Goal: Book appointment/travel/reservation

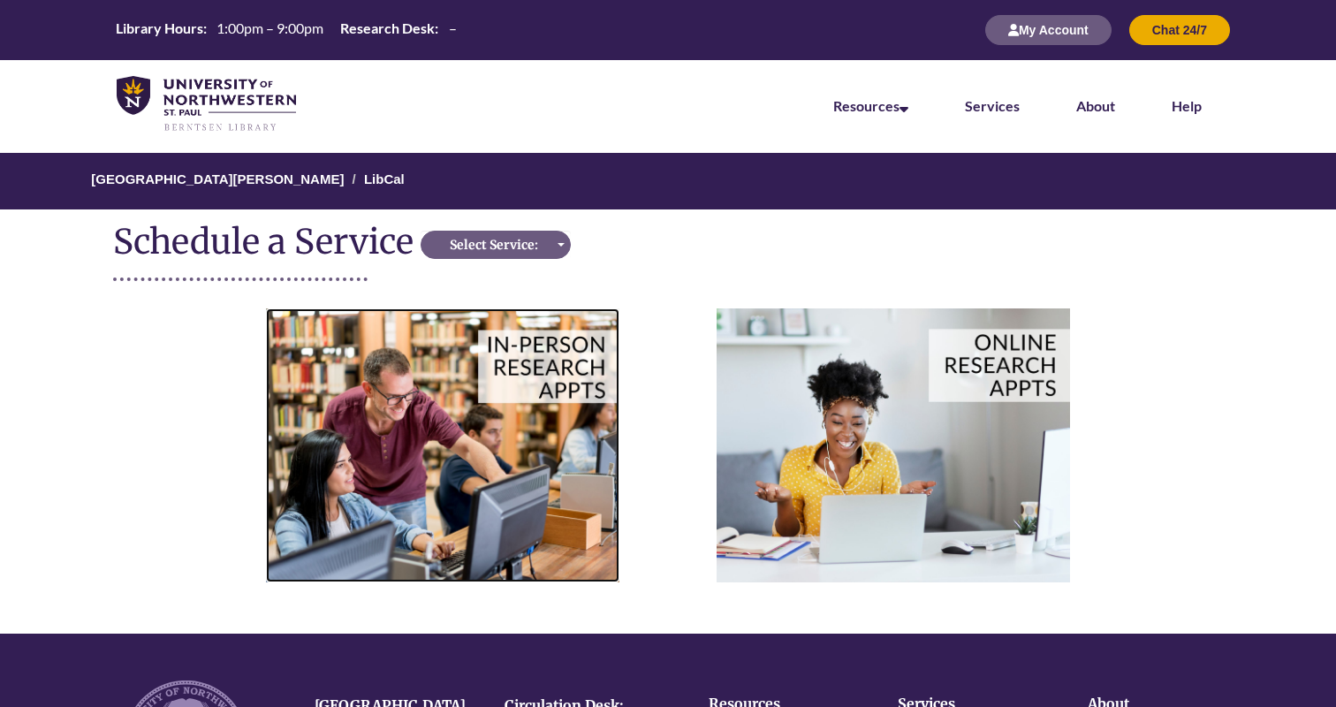
click at [502, 426] on img at bounding box center [442, 444] width 353 height 273
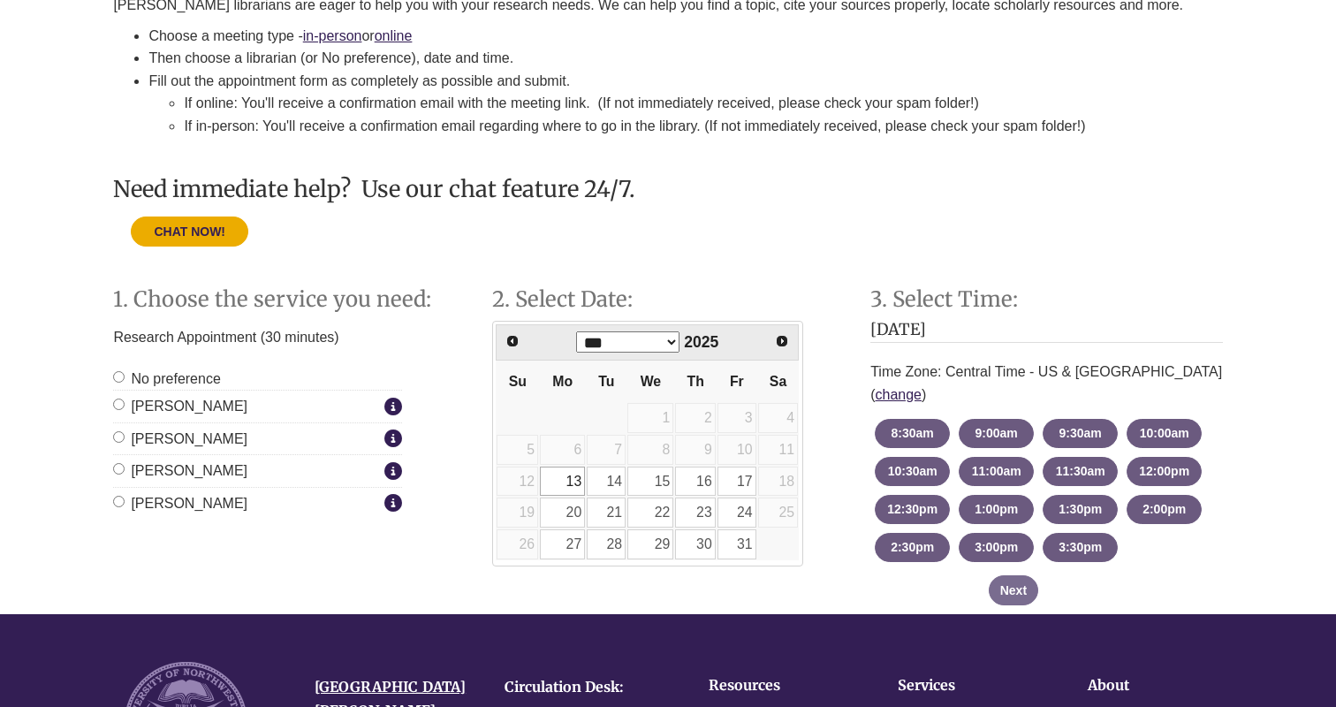
scroll to position [384, 0]
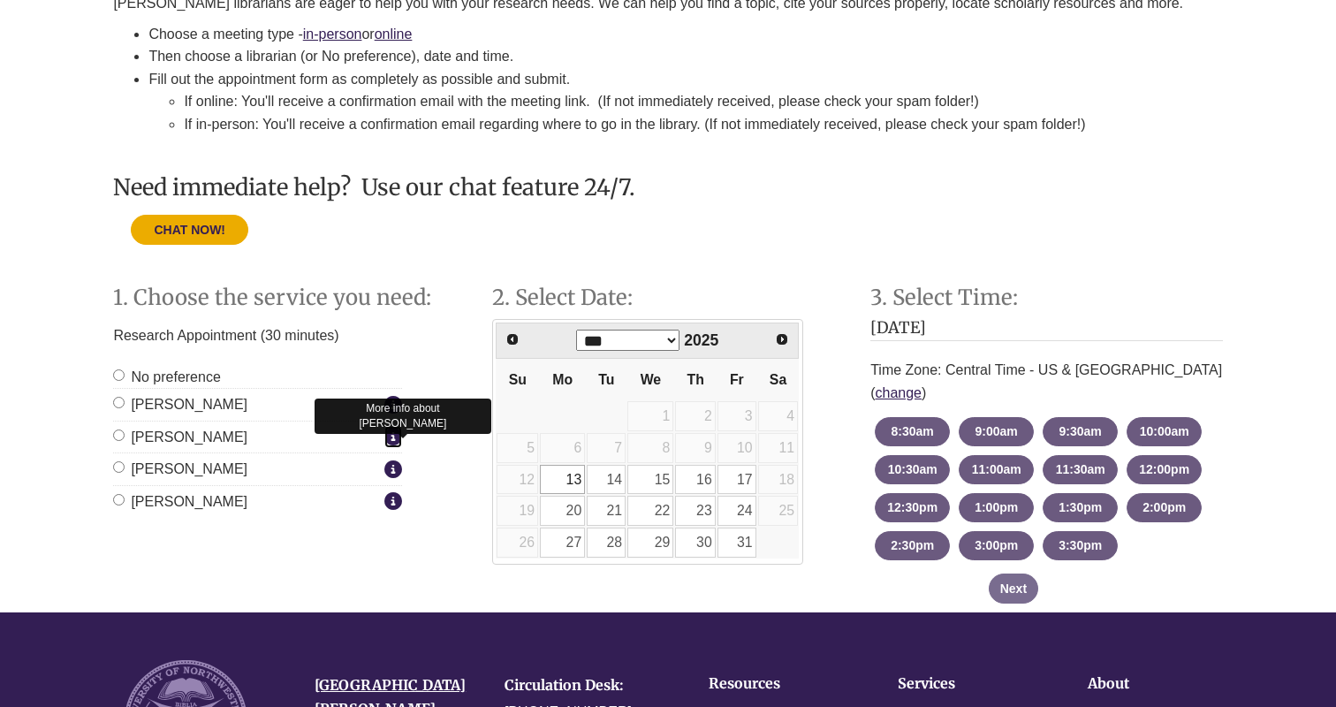
click at [394, 436] on icon "Staff Member Group: In-Person Appointments" at bounding box center [393, 436] width 18 height 1
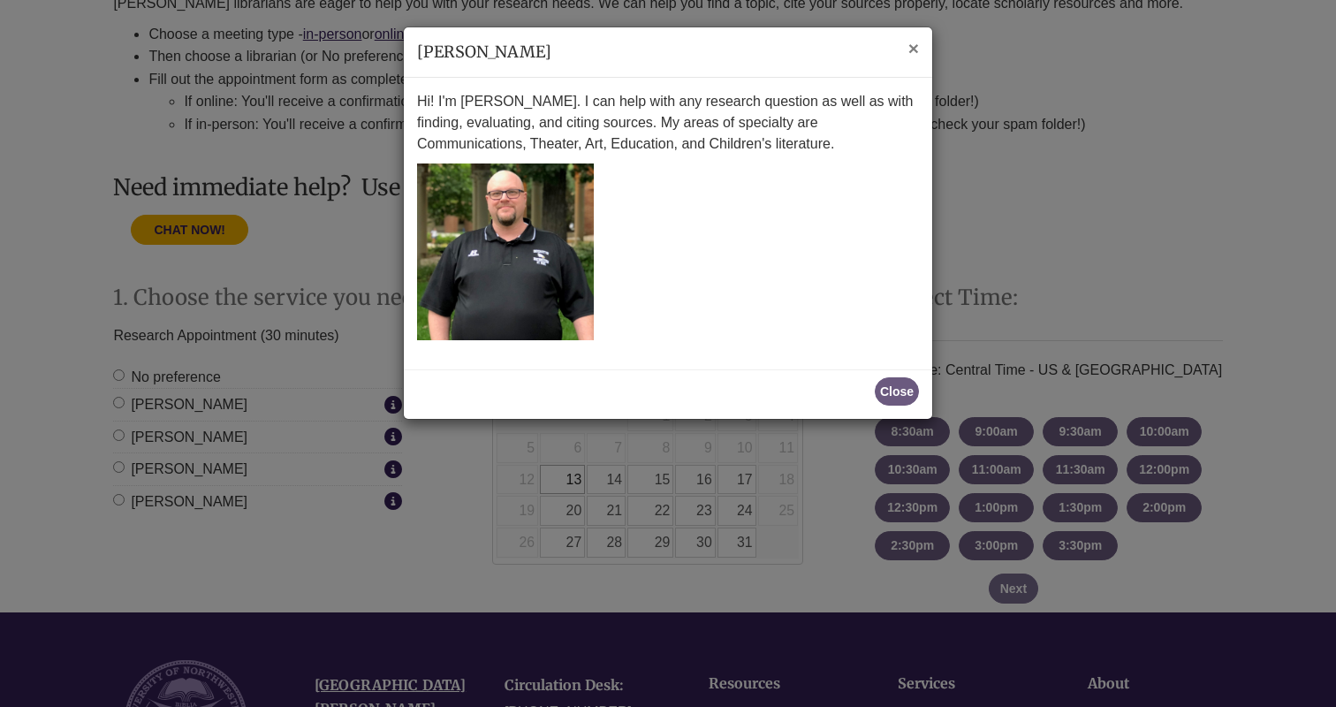
click at [911, 45] on span "×" at bounding box center [913, 48] width 11 height 20
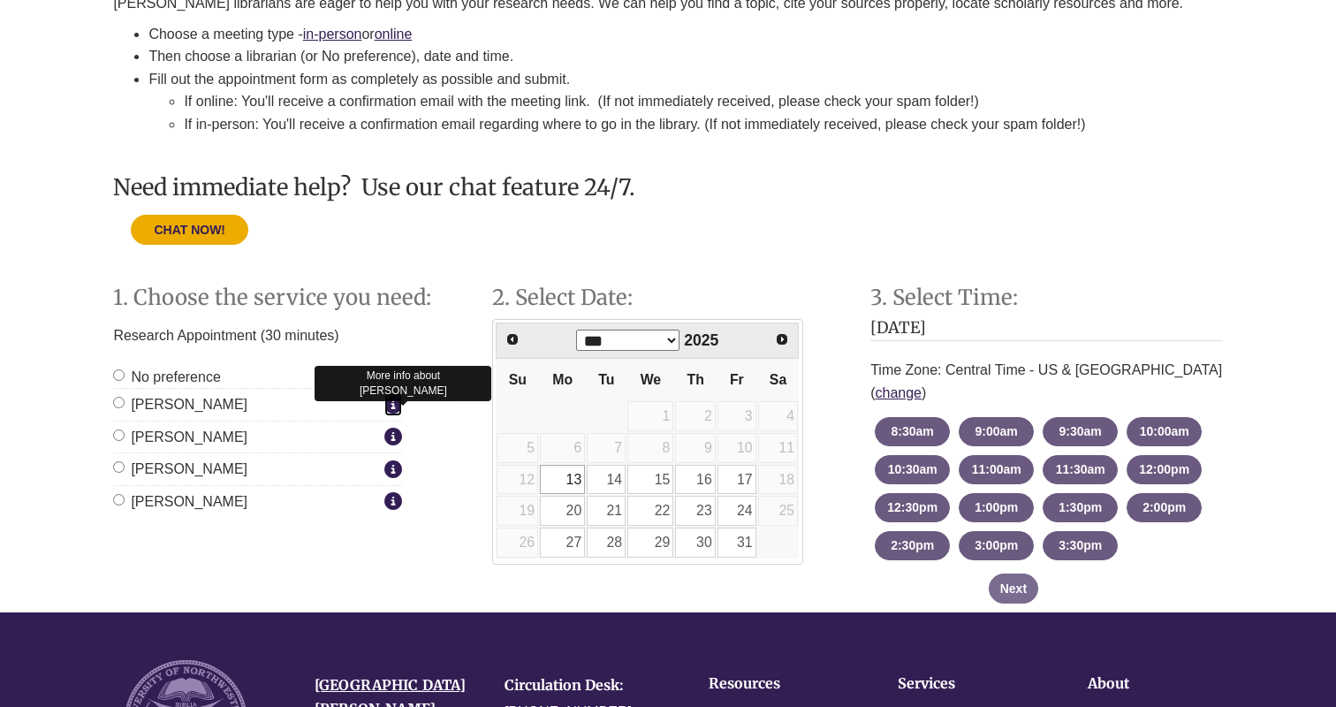
click at [390, 405] on icon "Staff Member Group: In-Person Appointments" at bounding box center [393, 404] width 18 height 1
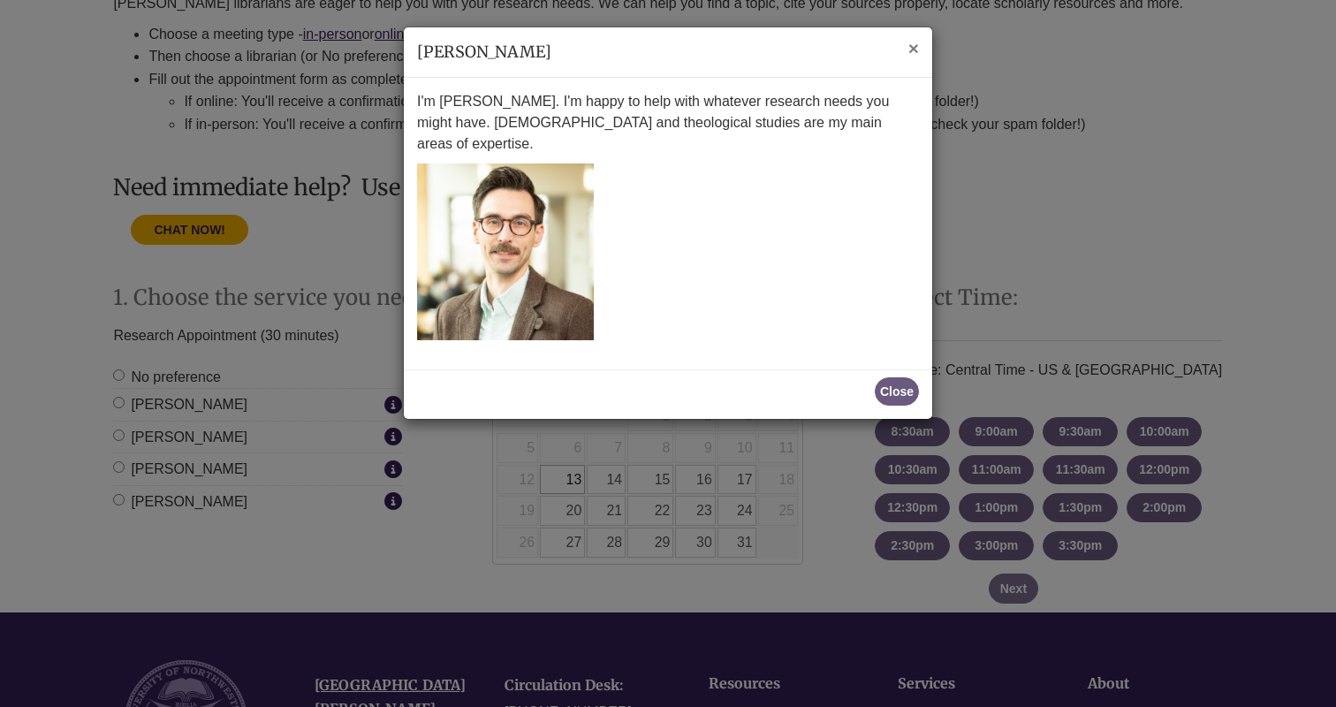
click at [912, 50] on span "×" at bounding box center [913, 48] width 11 height 20
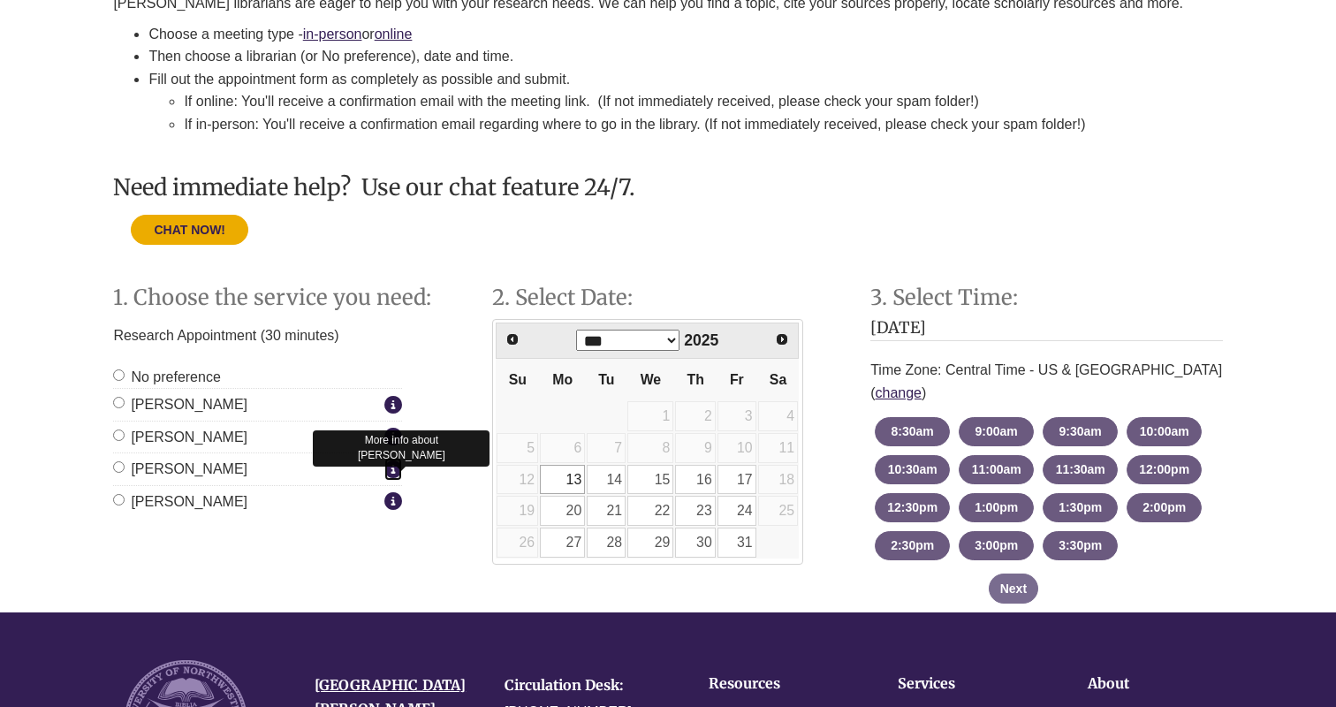
click at [393, 468] on icon "Staff Member Group: In-Person Appointments" at bounding box center [393, 468] width 18 height 1
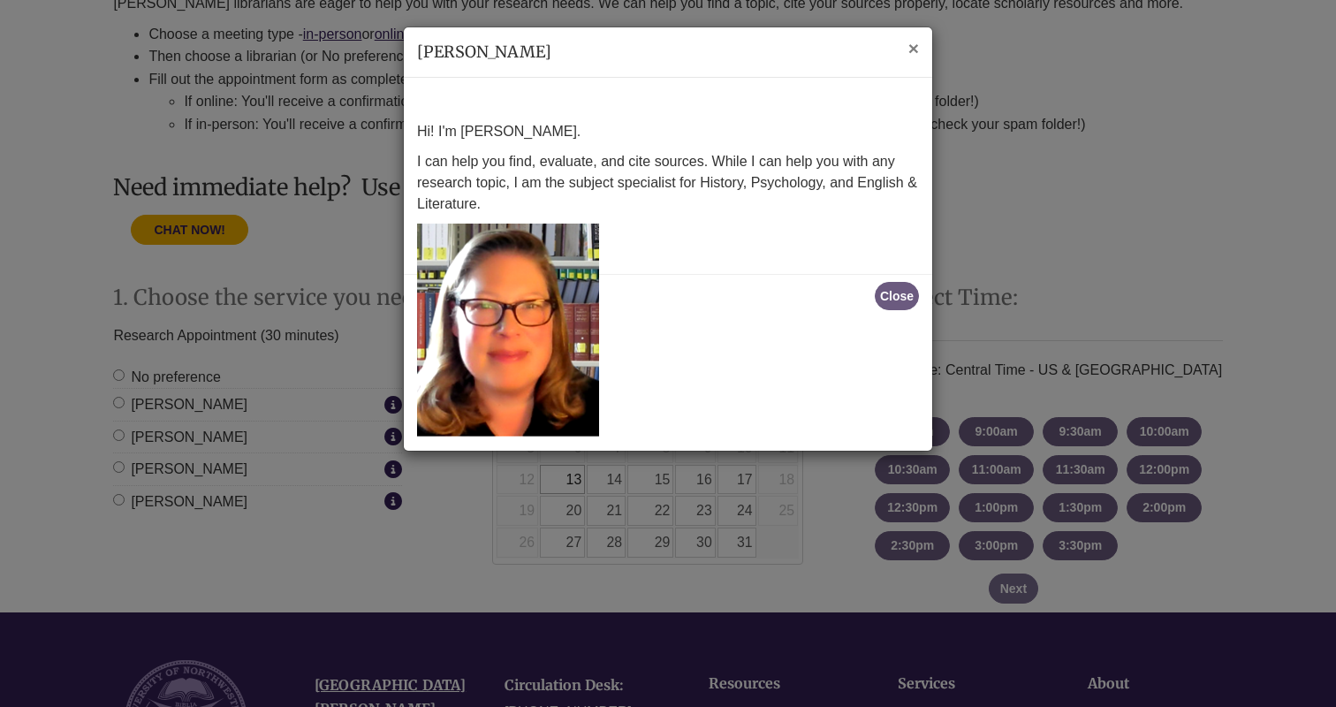
click at [916, 42] on span "×" at bounding box center [913, 48] width 11 height 20
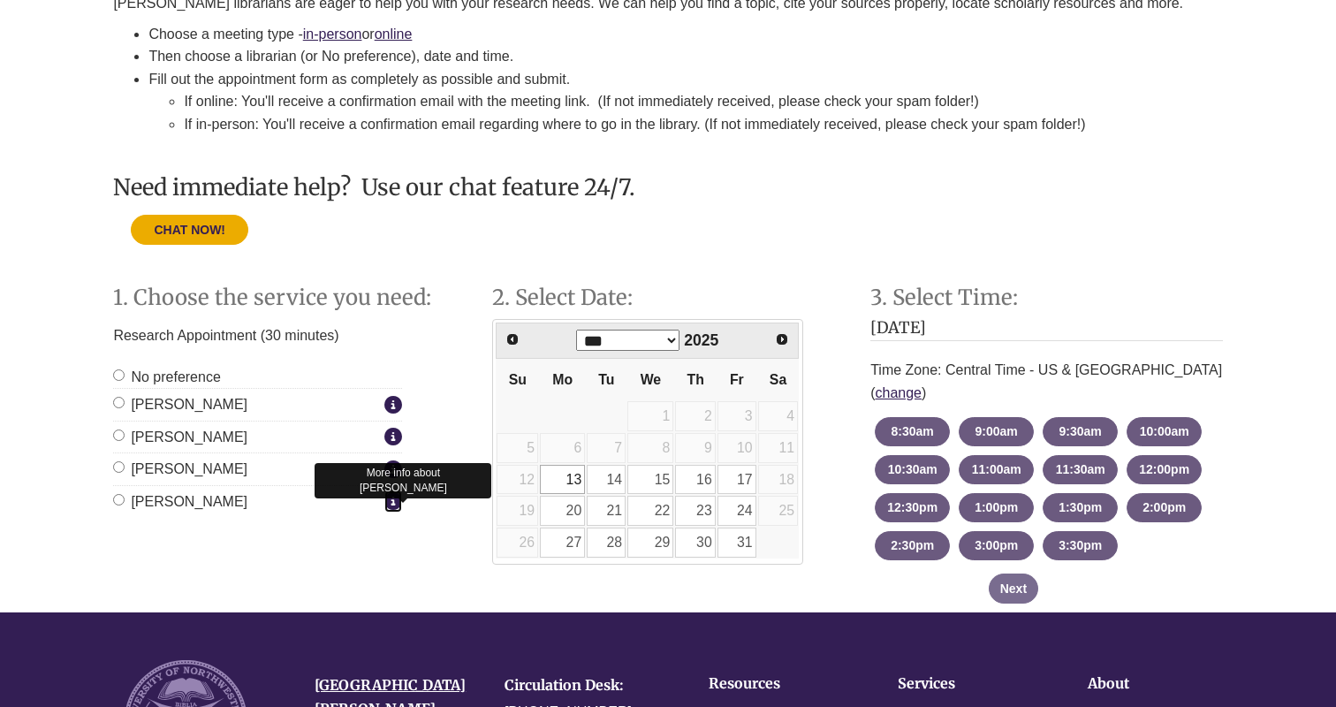
click at [386, 500] on icon "Staff Member Group: In-Person Appointments" at bounding box center [393, 500] width 18 height 1
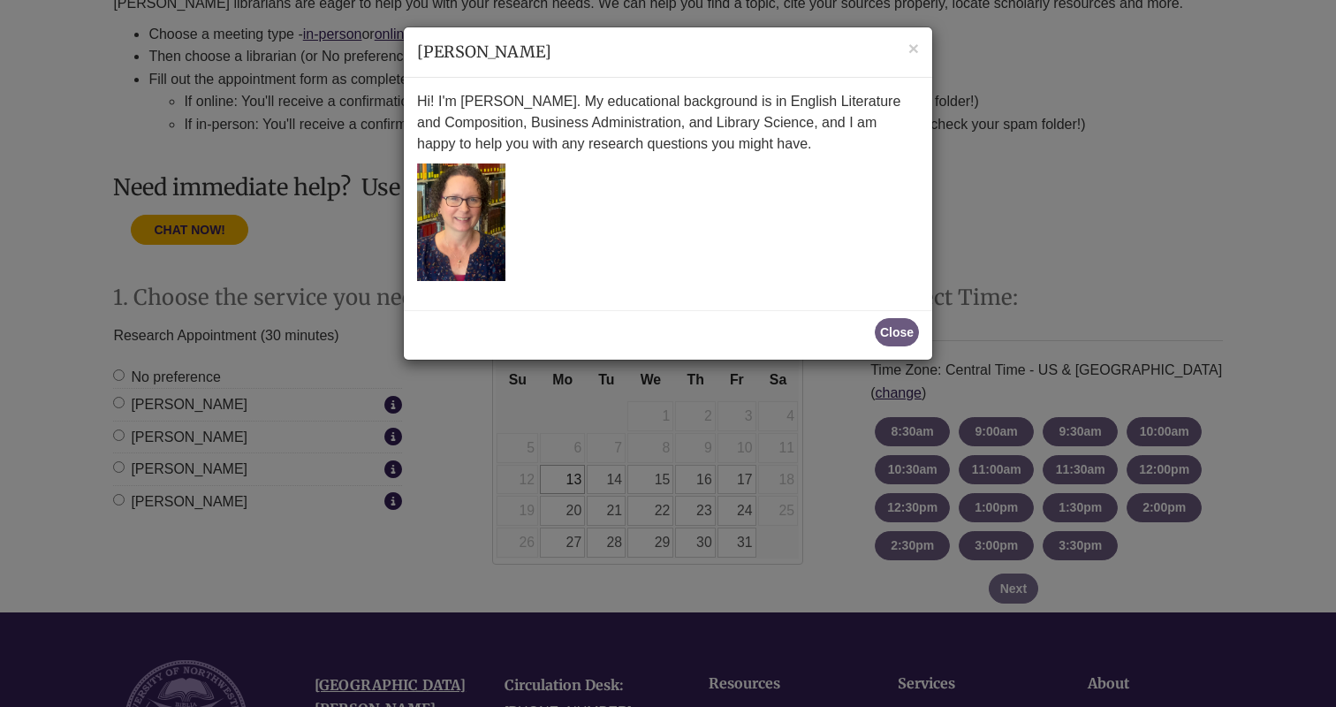
click at [403, 518] on div "× Ruth McGuire Hi! I'm Ruth McGuire. My educational background is in English Li…" at bounding box center [668, 353] width 1336 height 707
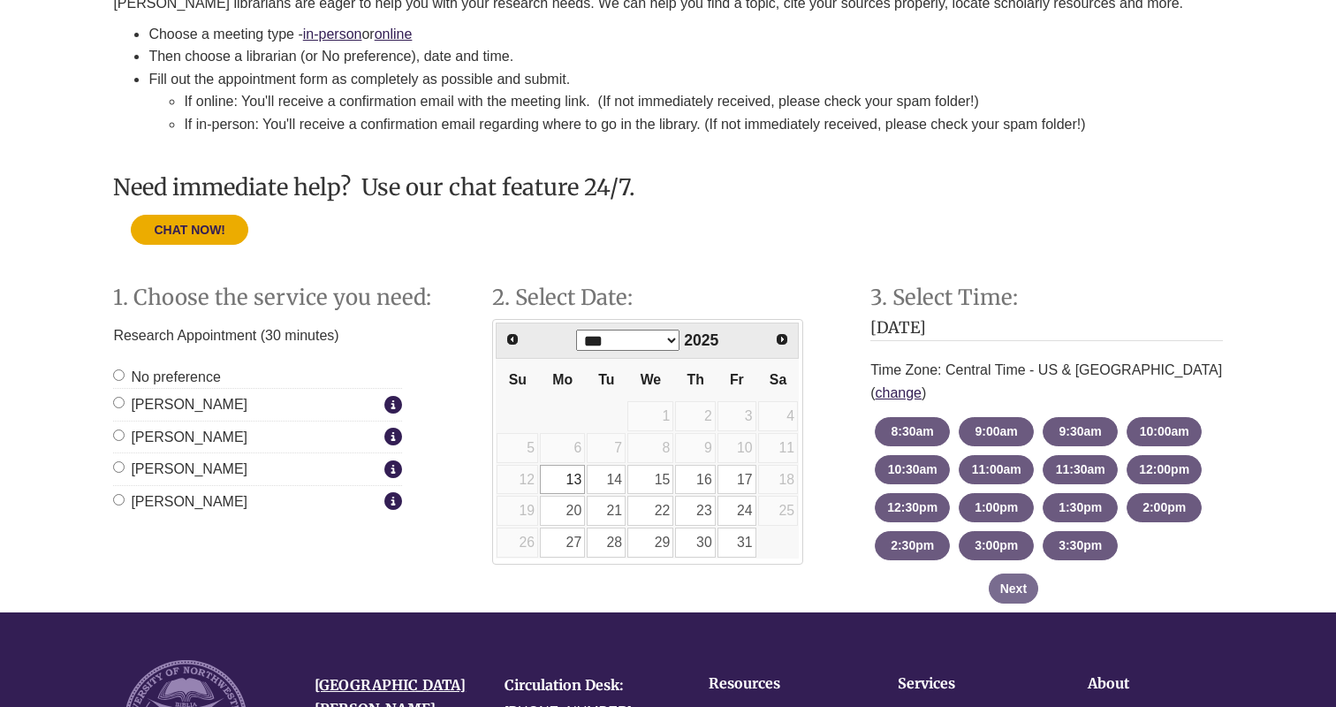
click at [149, 436] on label "Nathan Farley" at bounding box center [246, 437] width 267 height 23
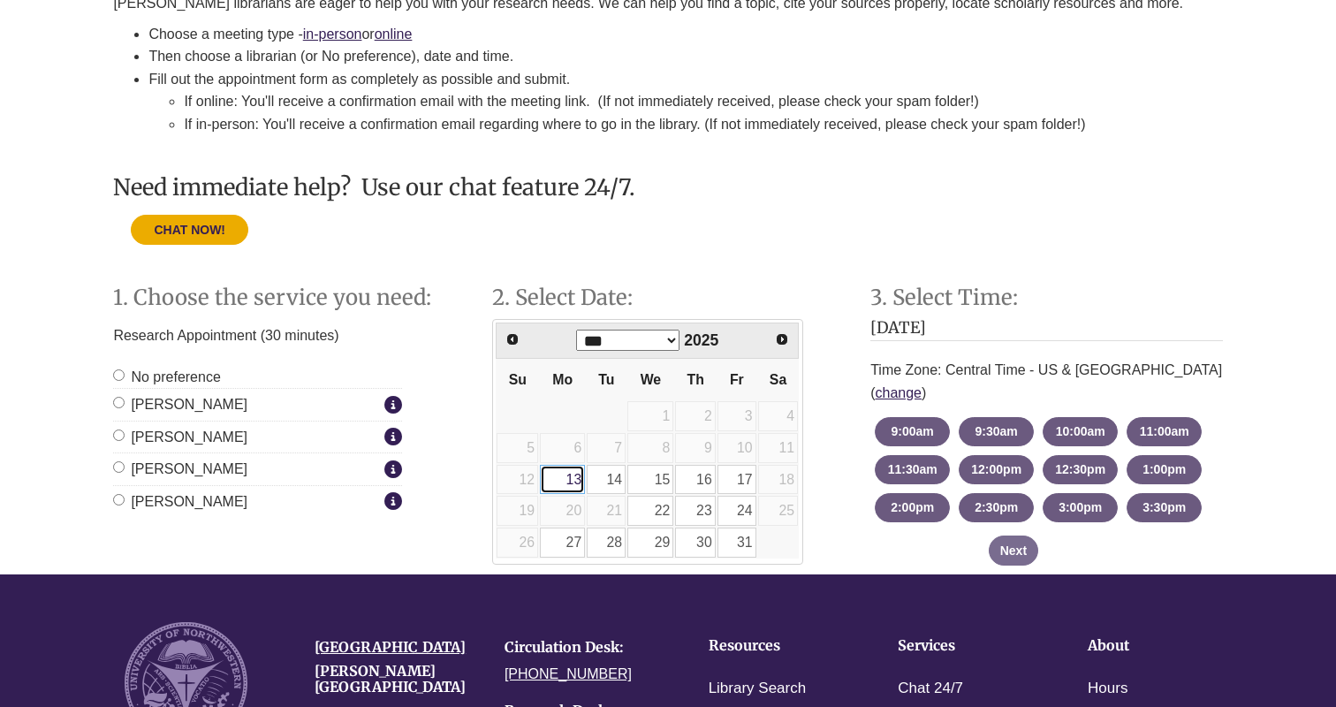
click at [567, 481] on link "13" at bounding box center [562, 480] width 45 height 30
